Goal: Browse casually: Explore the website without a specific task or goal

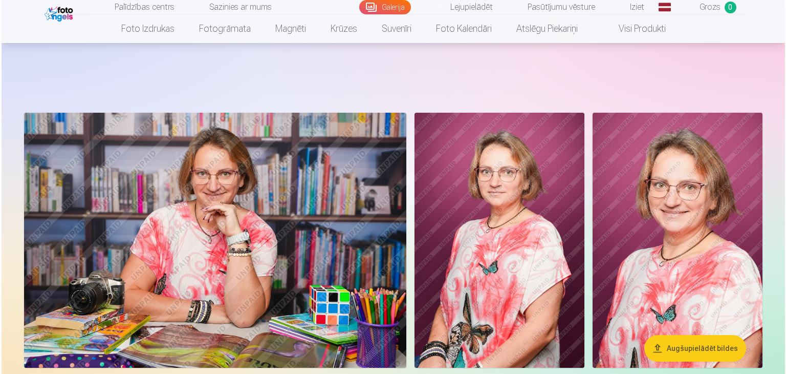
scroll to position [102, 0]
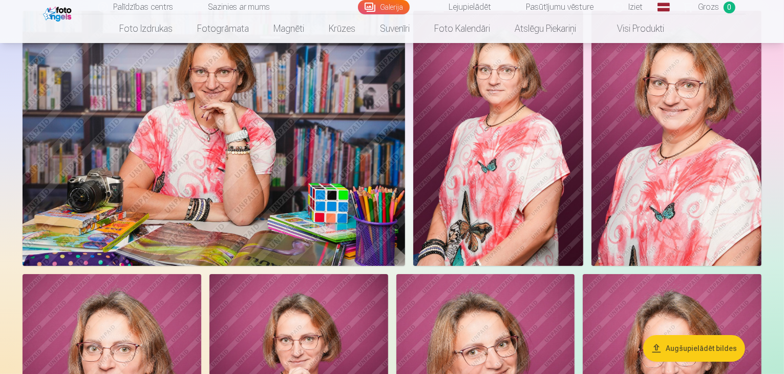
click at [583, 218] on img at bounding box center [498, 138] width 170 height 255
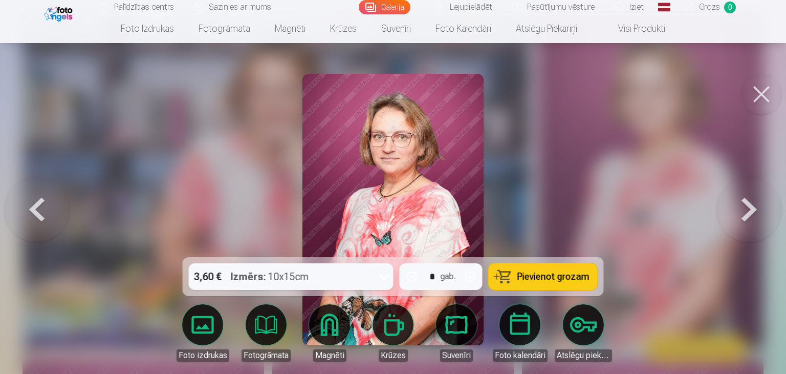
click at [749, 216] on button at bounding box center [750, 209] width 66 height 75
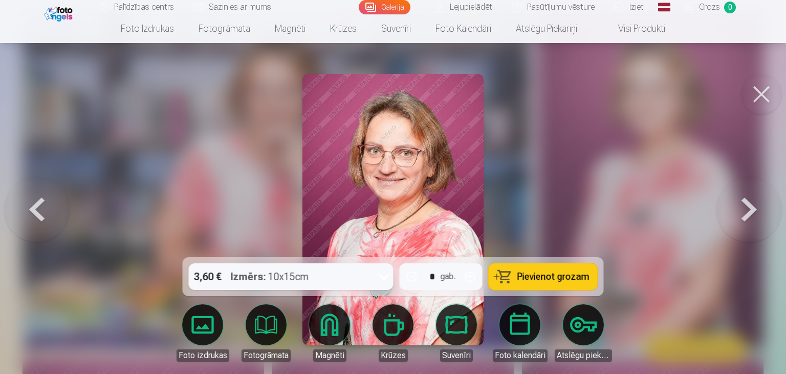
click at [748, 209] on button at bounding box center [750, 209] width 66 height 75
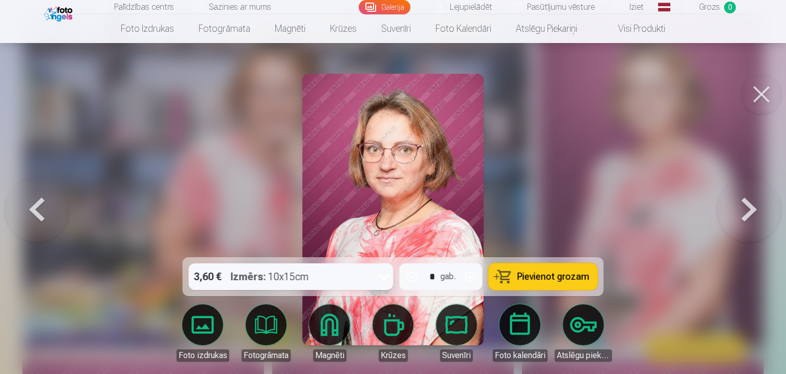
click at [748, 209] on button at bounding box center [750, 209] width 66 height 75
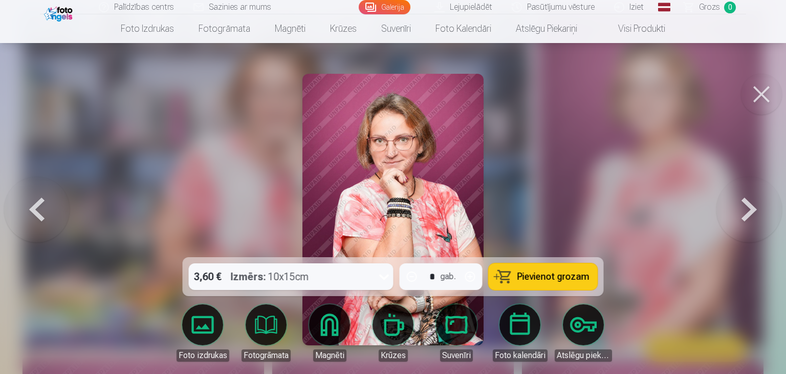
click at [748, 209] on button at bounding box center [750, 209] width 66 height 75
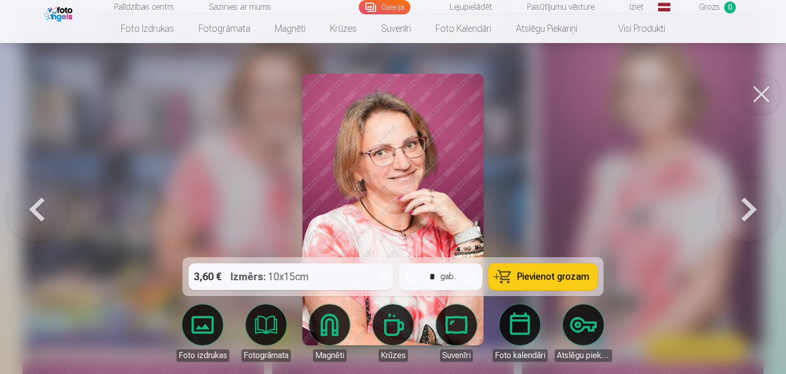
click at [748, 209] on button at bounding box center [750, 209] width 66 height 75
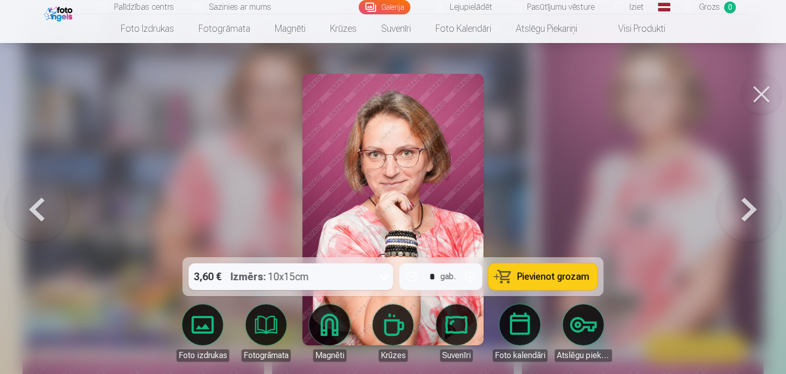
click at [748, 209] on button at bounding box center [750, 209] width 66 height 75
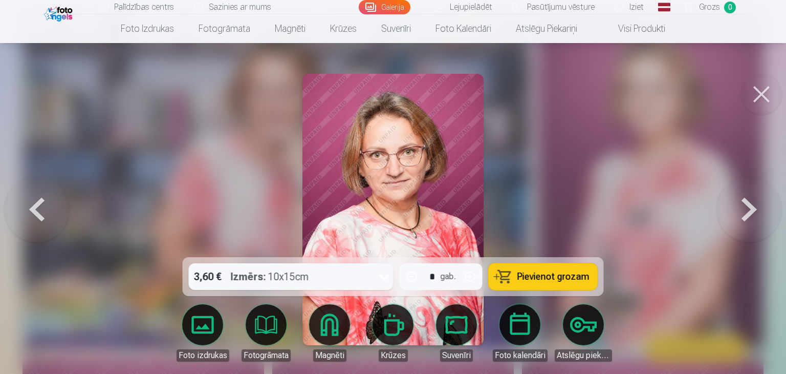
click at [41, 207] on button at bounding box center [37, 209] width 66 height 75
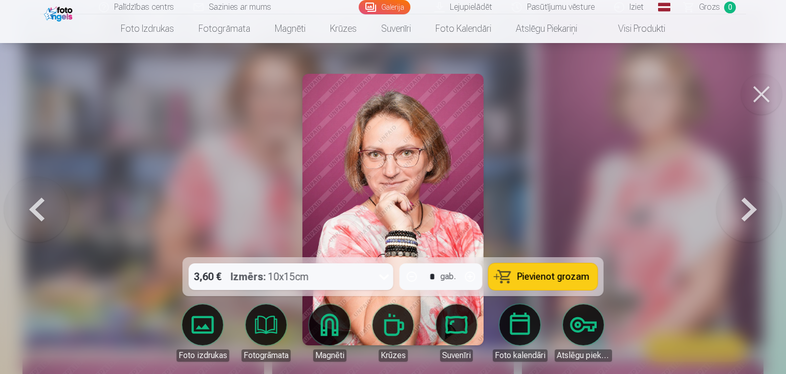
click at [765, 212] on button at bounding box center [750, 209] width 66 height 75
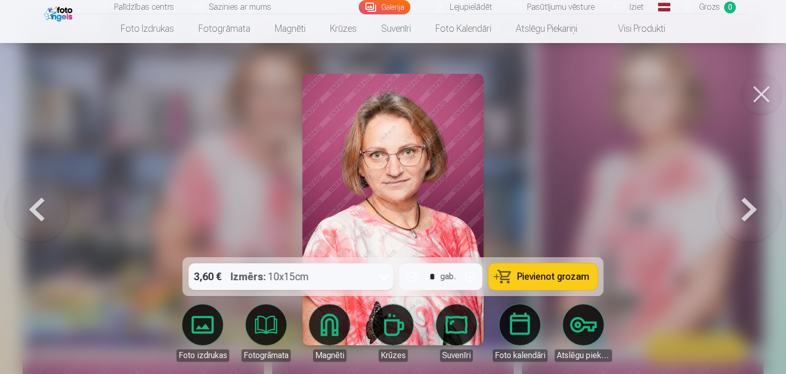
click at [765, 212] on button at bounding box center [750, 209] width 66 height 75
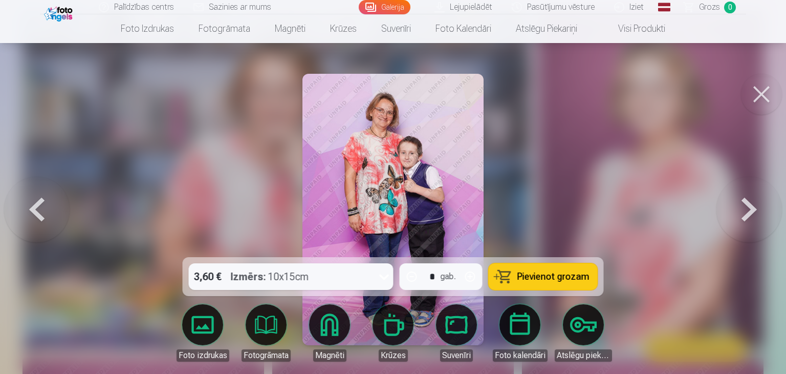
click at [765, 212] on button at bounding box center [750, 209] width 66 height 75
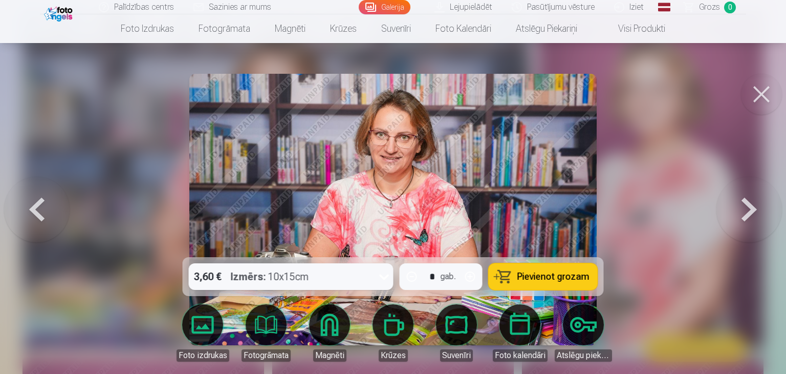
click at [765, 212] on button at bounding box center [750, 209] width 66 height 75
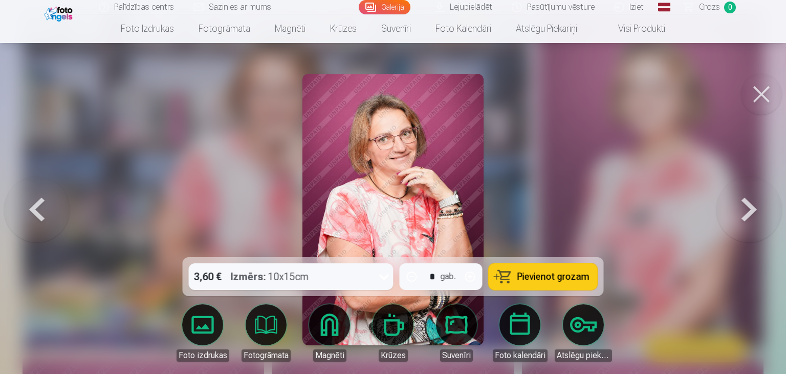
click at [765, 212] on button at bounding box center [750, 209] width 66 height 75
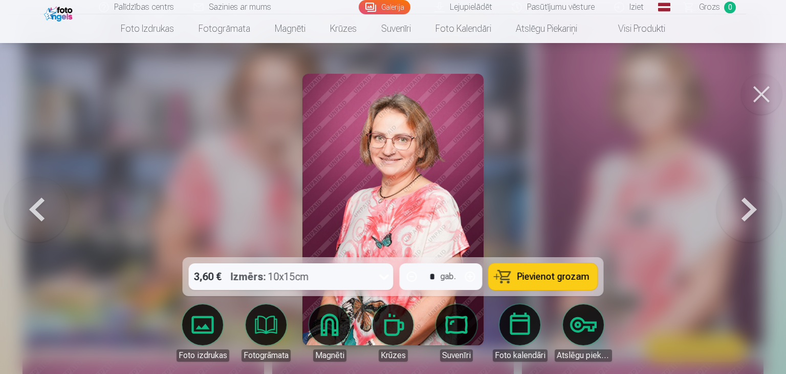
click at [765, 212] on button at bounding box center [750, 209] width 66 height 75
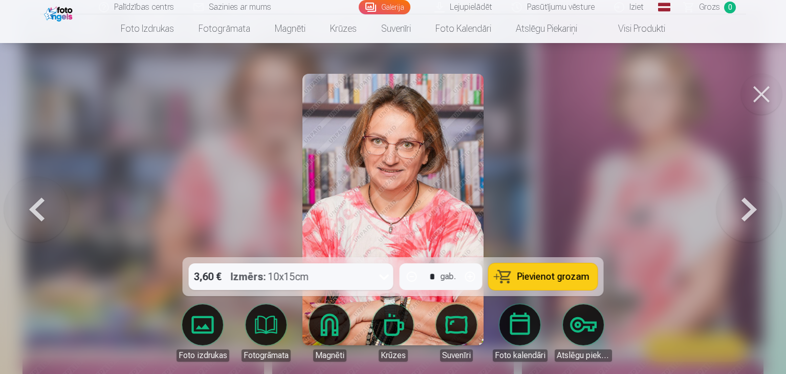
click at [765, 212] on button at bounding box center [750, 209] width 66 height 75
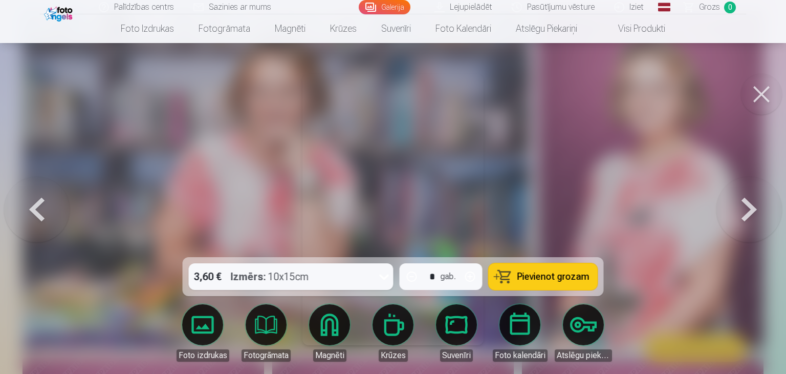
click at [765, 212] on button at bounding box center [750, 209] width 66 height 75
